Goal: Transaction & Acquisition: Subscribe to service/newsletter

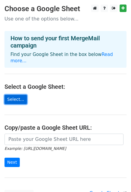
click at [17, 95] on link "Select..." at bounding box center [16, 99] width 23 height 9
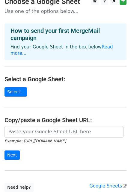
scroll to position [38, 0]
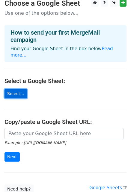
click at [16, 89] on link "Select..." at bounding box center [16, 93] width 23 height 9
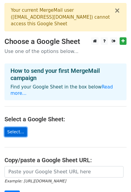
click at [13, 127] on link "Select..." at bounding box center [16, 131] width 23 height 9
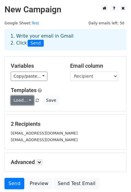
click at [26, 102] on link "Load..." at bounding box center [22, 99] width 23 height 9
click at [86, 102] on div "Load... No templates saved Save" at bounding box center [65, 99] width 119 height 9
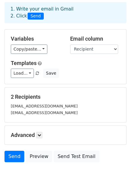
scroll to position [47, 0]
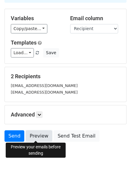
click at [41, 137] on link "Preview" at bounding box center [39, 135] width 26 height 11
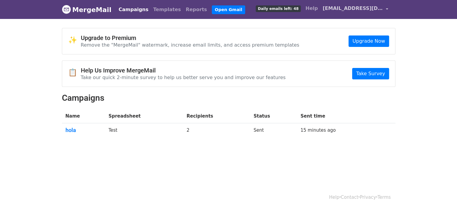
click at [368, 9] on span "[EMAIL_ADDRESS][DOMAIN_NAME]" at bounding box center [352, 8] width 60 height 7
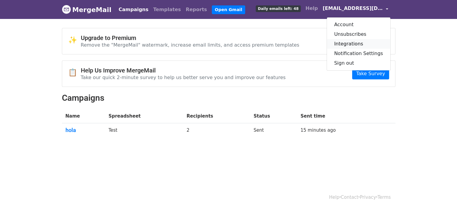
click at [363, 41] on link "Integrations" at bounding box center [358, 44] width 63 height 10
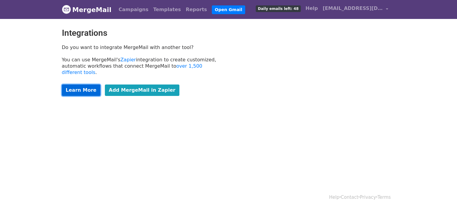
click at [81, 85] on link "Learn More" at bounding box center [81, 89] width 38 height 11
click at [353, 11] on span "[EMAIL_ADDRESS][DOMAIN_NAME]" at bounding box center [352, 8] width 60 height 7
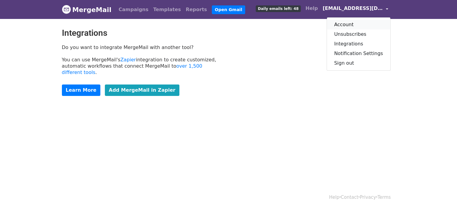
click at [353, 23] on link "Account" at bounding box center [358, 25] width 63 height 10
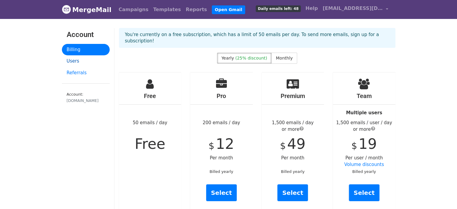
click at [71, 59] on link "Users" at bounding box center [86, 61] width 48 height 12
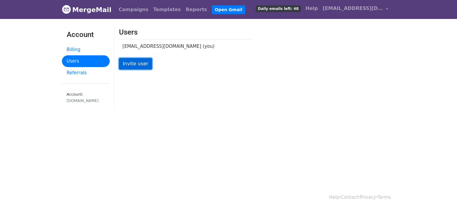
click at [134, 63] on link "Invite user" at bounding box center [135, 63] width 33 height 11
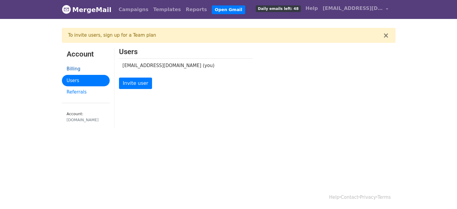
click at [89, 68] on link "Billing" at bounding box center [86, 69] width 48 height 12
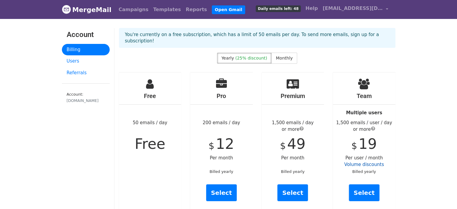
click at [372, 161] on link "Volume discounts" at bounding box center [364, 163] width 40 height 5
click at [365, 184] on link "Select" at bounding box center [364, 192] width 31 height 17
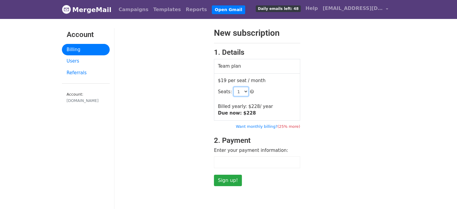
click at [243, 91] on select "1 2 3 4 5 6 7 8 9 10 11 12 13 14 15 16 17 18 19 20 21 22 23 24 25 26 27 28 29 3…" at bounding box center [240, 91] width 15 height 9
select select "2"
click at [233, 87] on select "1 2 3 4 5 6 7 8 9 10 11 12 13 14 15 16 17 18 19 20 21 22 23 24 25 26 27 28 29 3…" at bounding box center [240, 91] width 15 height 9
click at [313, 106] on div "New subscription 1. Details Team plan $19 per seat / month Seats: 1 2 3 4 5 6 7…" at bounding box center [256, 107] width 285 height 158
